Goal: Information Seeking & Learning: Learn about a topic

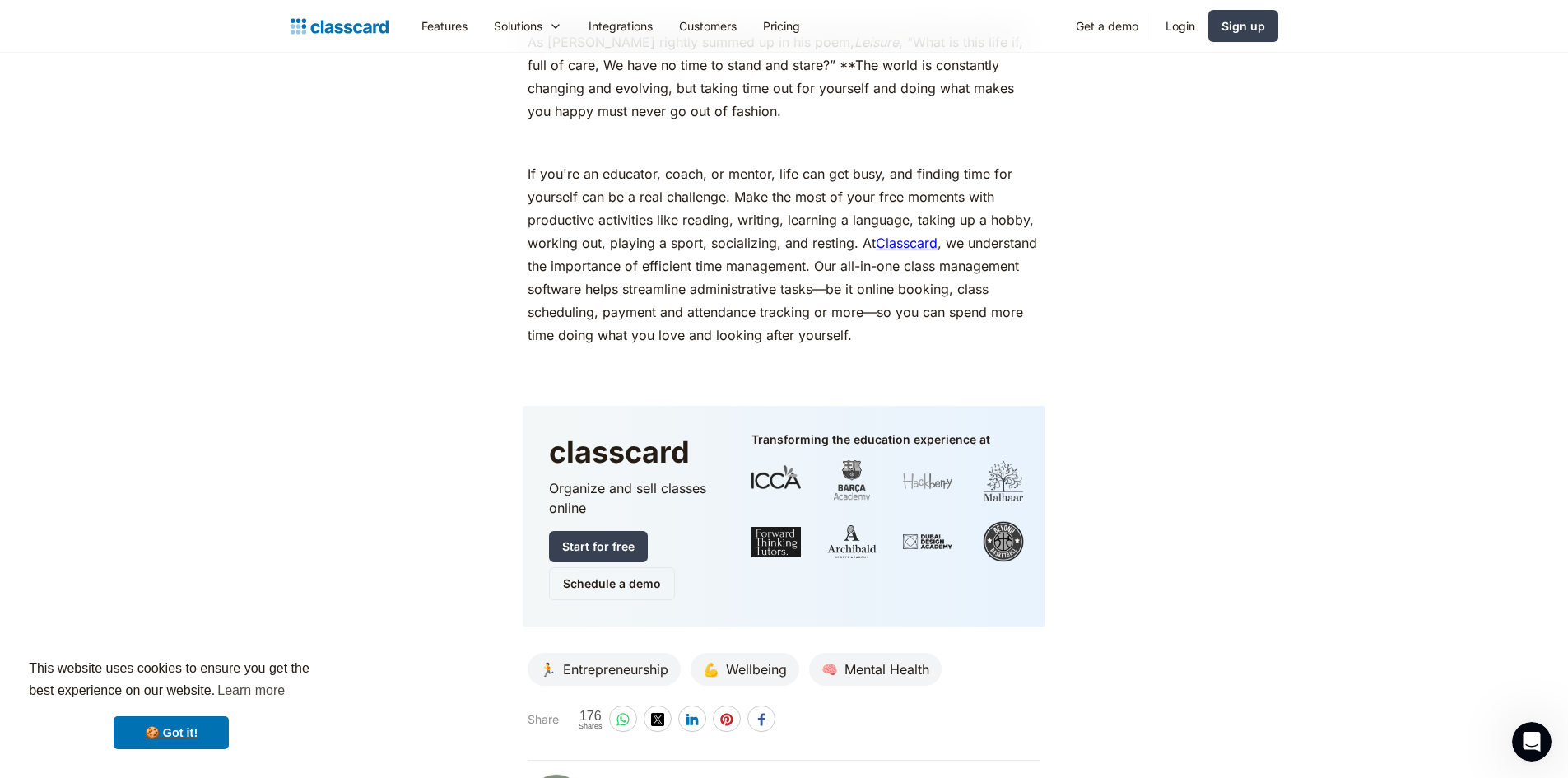
scroll to position [7325, 0]
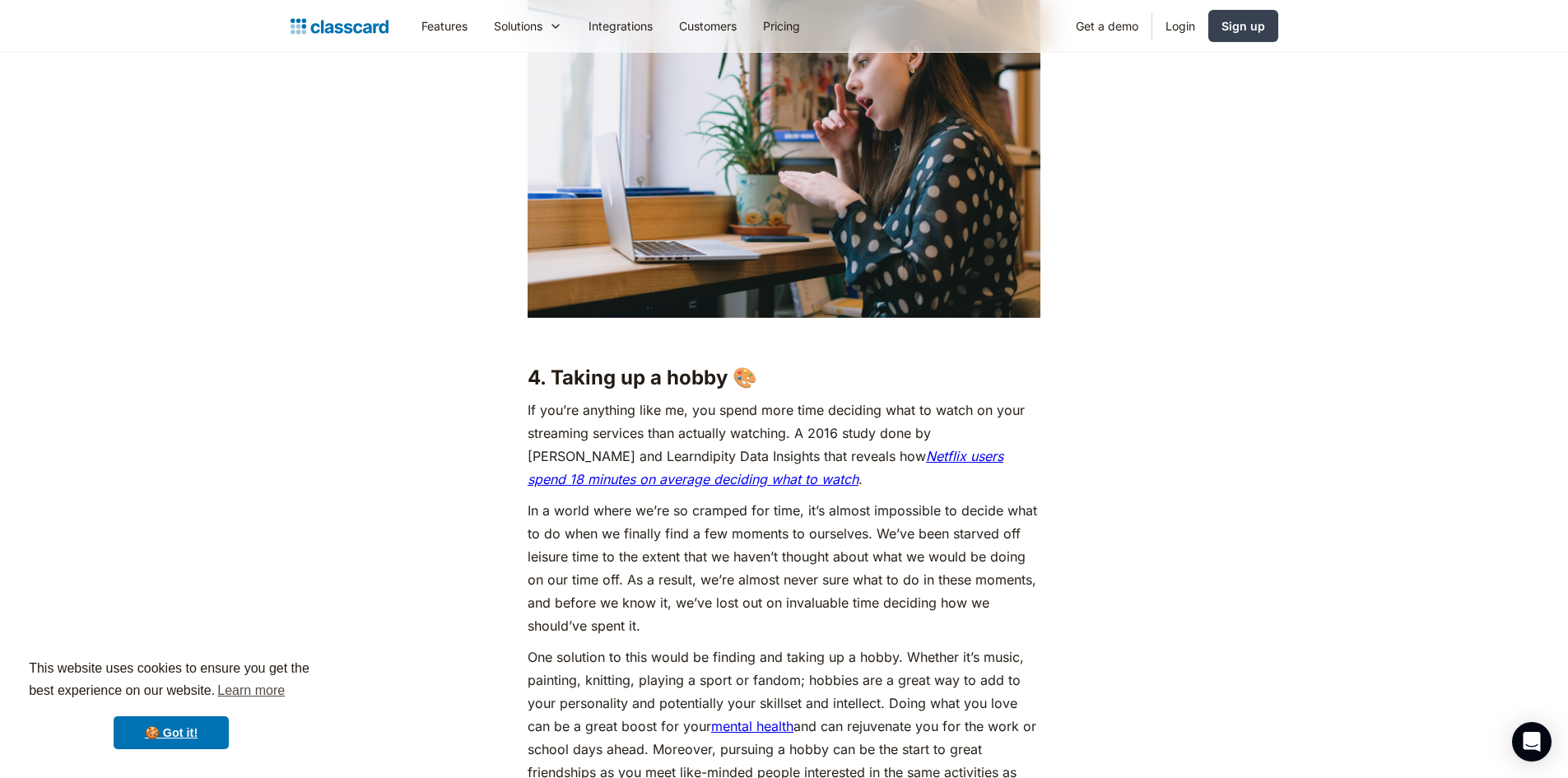
scroll to position [3538, 0]
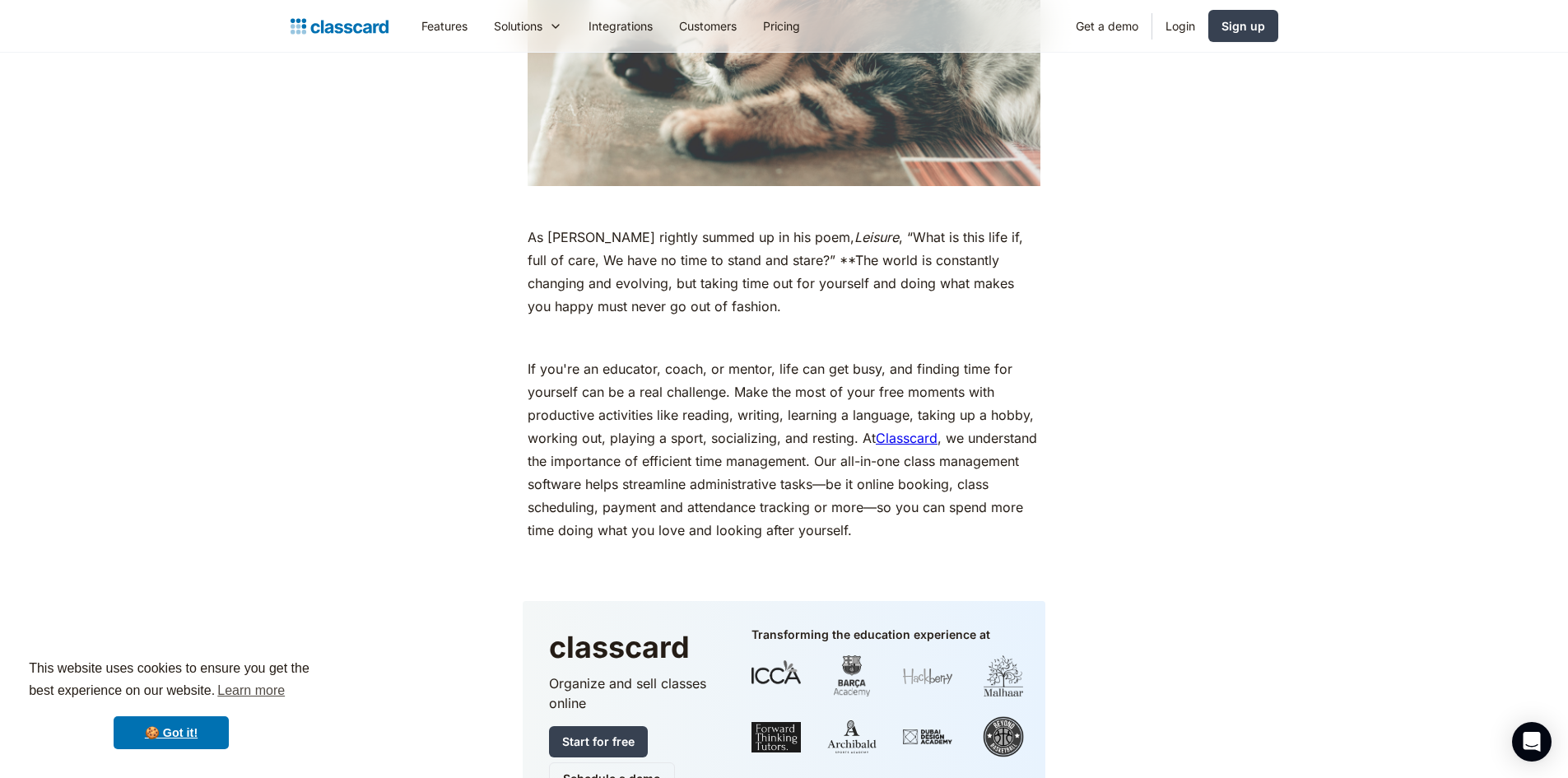
scroll to position [7407, 0]
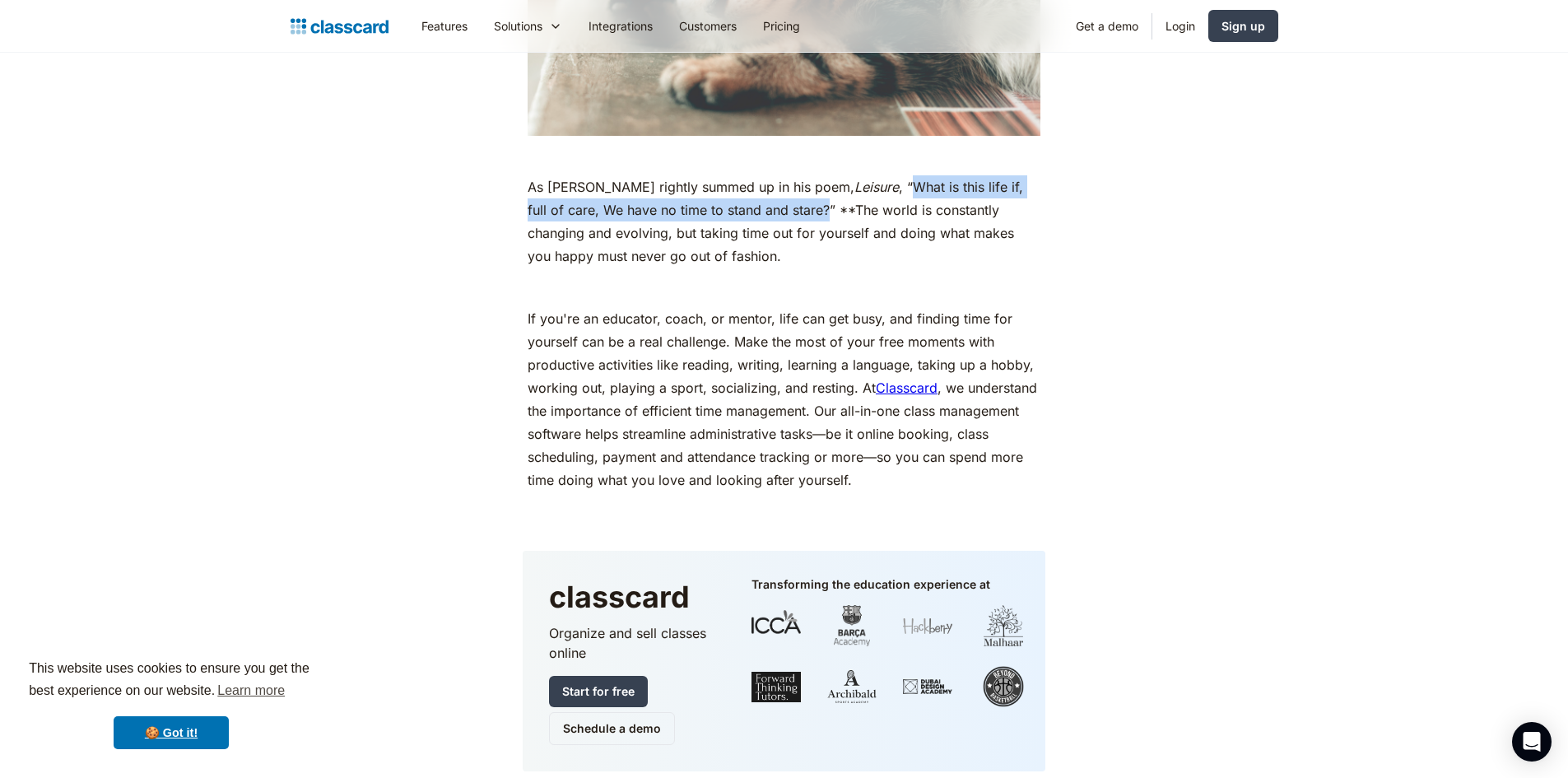
drag, startPoint x: 789, startPoint y: 233, endPoint x: 884, endPoint y: 204, distance: 99.3
click at [884, 204] on p "As W.H. Davies rightly summed up in his poem, Leisure , “What is this life if, …" at bounding box center [784, 221] width 513 height 92
copy p "What is this life if, full of care, We have no time to stand and stare?"
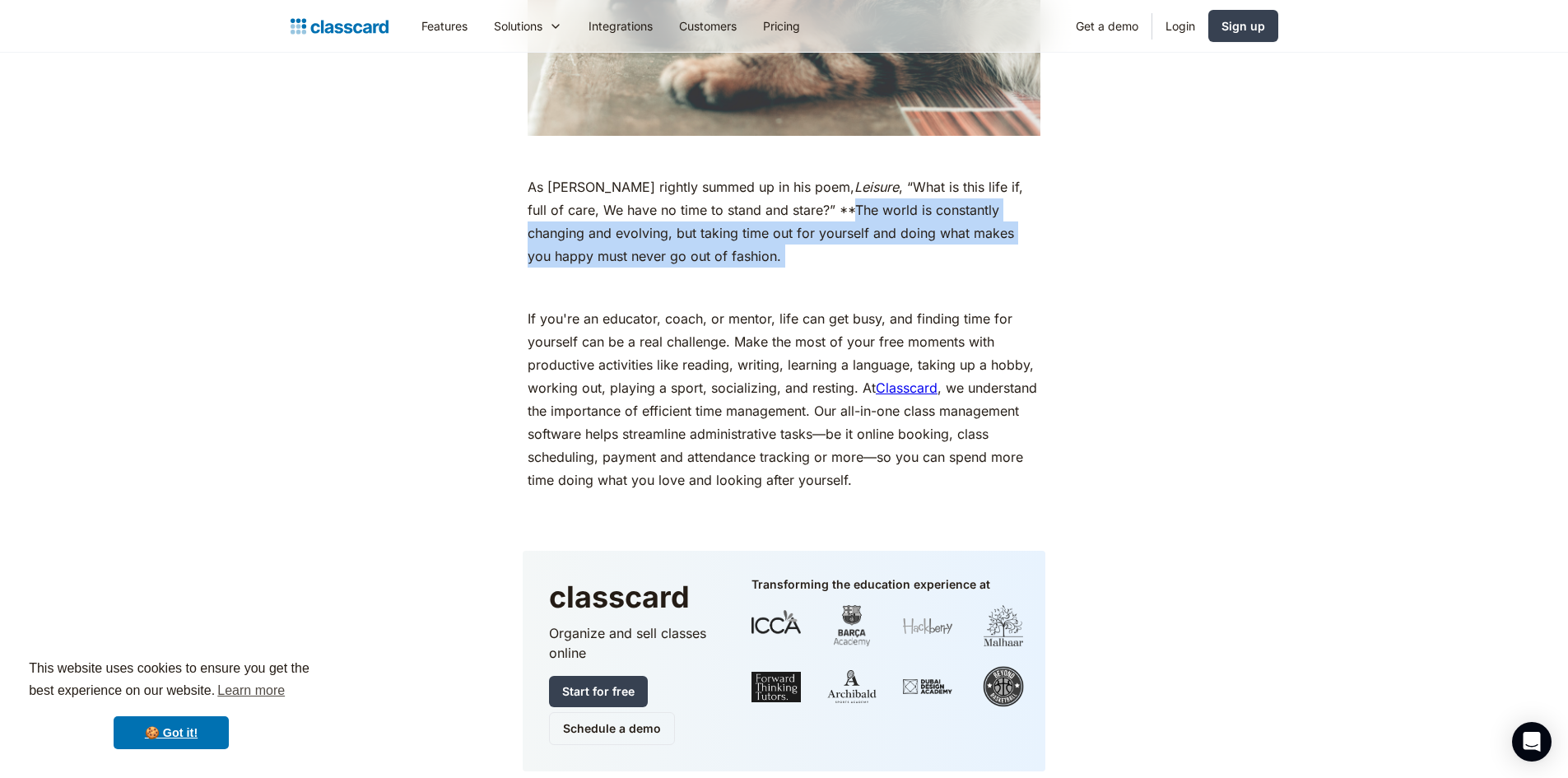
drag, startPoint x: 818, startPoint y: 233, endPoint x: 798, endPoint y: 309, distance: 78.6
copy div "The world is constantly changing and evolving, but taking time out for yourself…"
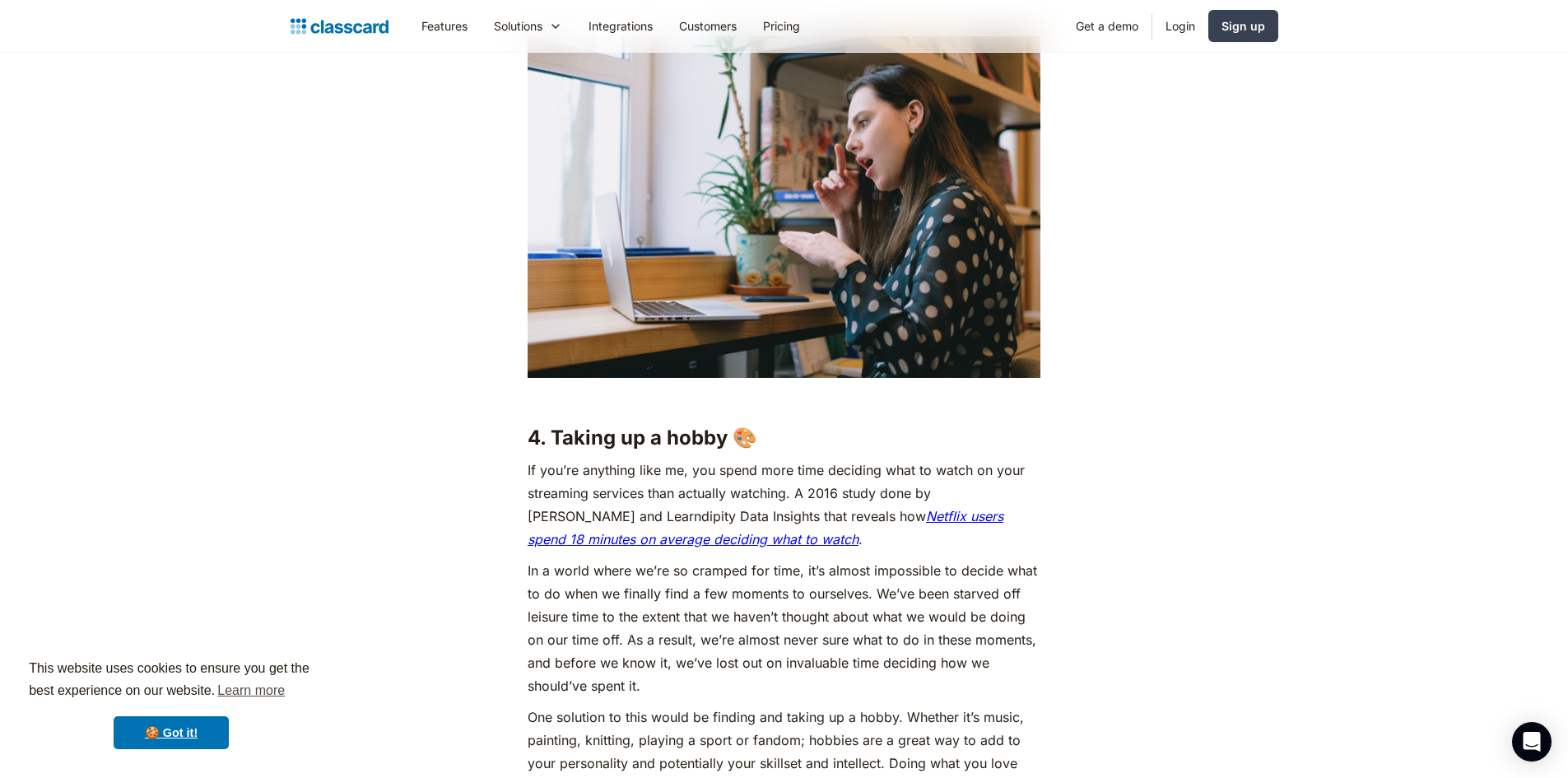
scroll to position [3538, 0]
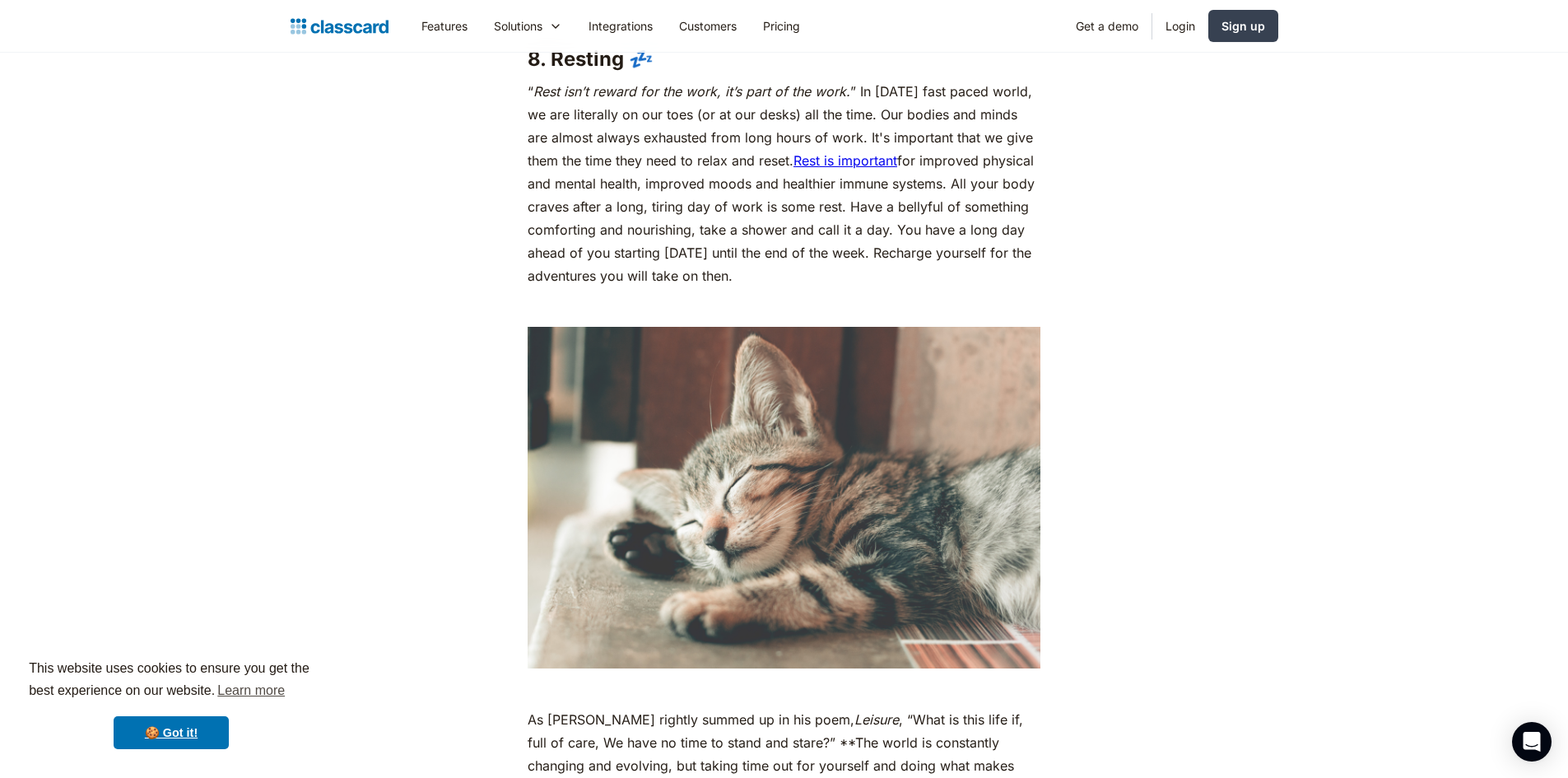
scroll to position [6874, 0]
drag, startPoint x: 536, startPoint y: 116, endPoint x: 847, endPoint y: 117, distance: 311.0
click at [847, 100] on em "Rest isn’t reward for the work, it’s part of the work." at bounding box center [692, 91] width 317 height 17
copy em "Rest isn’t reward for the work, it’s part of the work."
